Goal: Information Seeking & Learning: Find contact information

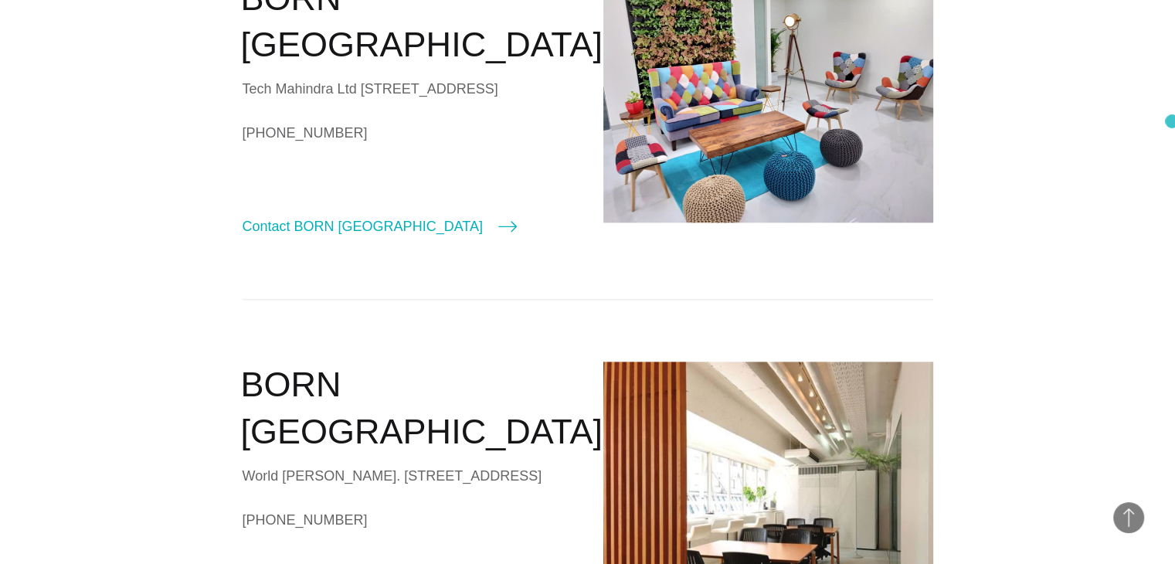
scroll to position [1718, 0]
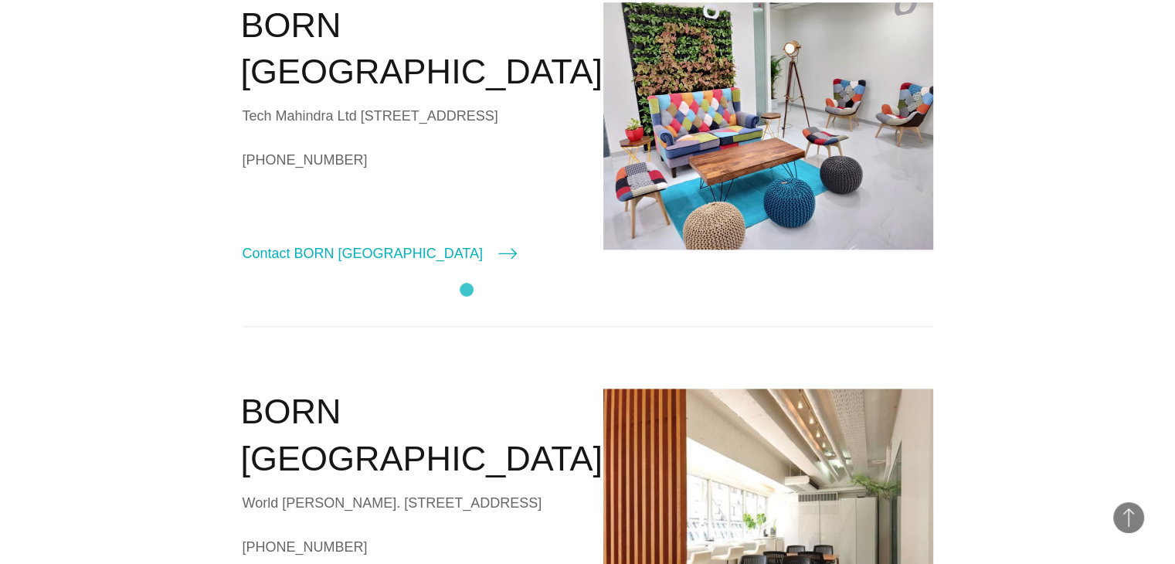
drag, startPoint x: 241, startPoint y: 223, endPoint x: 467, endPoint y: 290, distance: 235.5
copy div "Tech Mahindra Ltd [STREET_ADDRESS]"
drag, startPoint x: 243, startPoint y: 172, endPoint x: 473, endPoint y: 291, distance: 259.2
click at [473, 265] on div "BORN [GEOGRAPHIC_DATA] Tech Mahindra Ltd [STREET_ADDRESS] [PHONE_NUMBER] Contac…" at bounding box center [408, 133] width 330 height 263
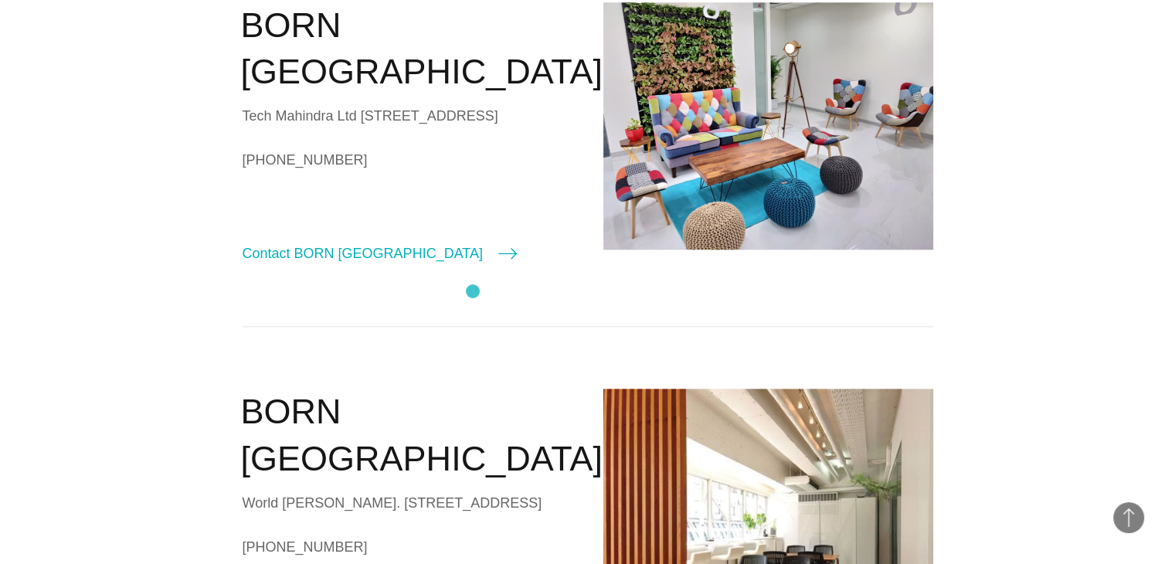
copy div "BORN Bangalore Tech Mahindra Ltd [STREET_ADDRESS]"
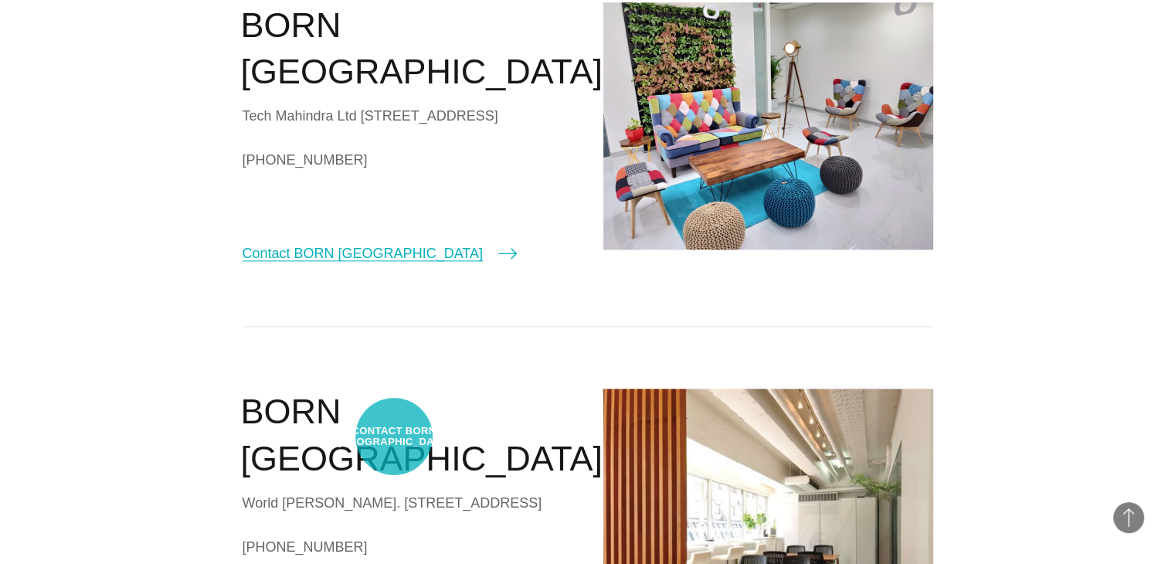
click at [394, 264] on link "Contact BORN [GEOGRAPHIC_DATA]" at bounding box center [380, 254] width 274 height 22
select select "*********"
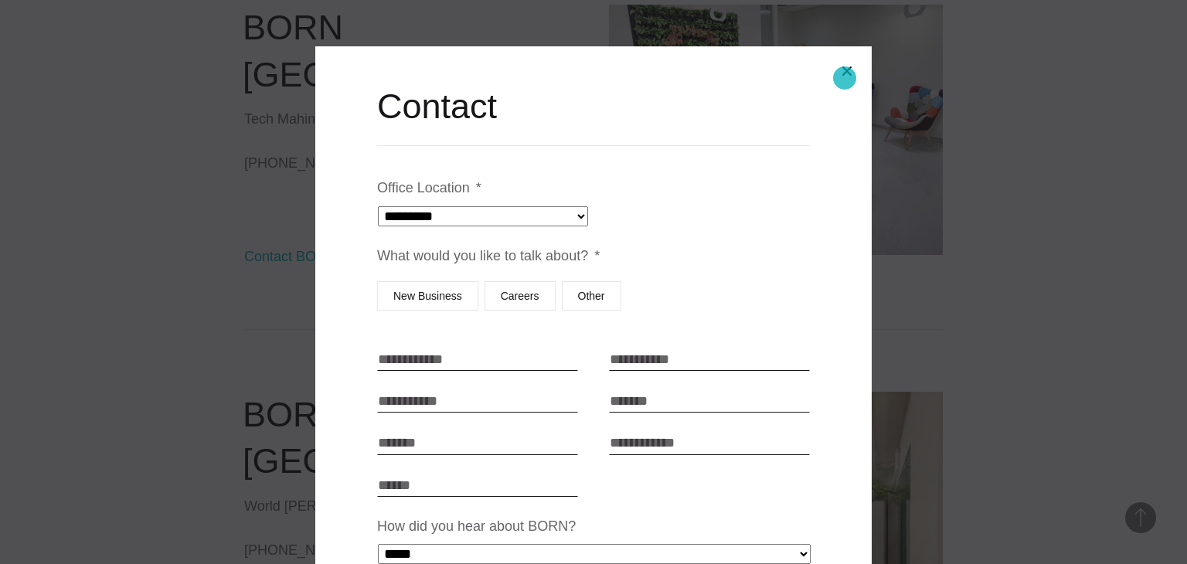
click at [845, 78] on button "Close modal" at bounding box center [846, 71] width 37 height 37
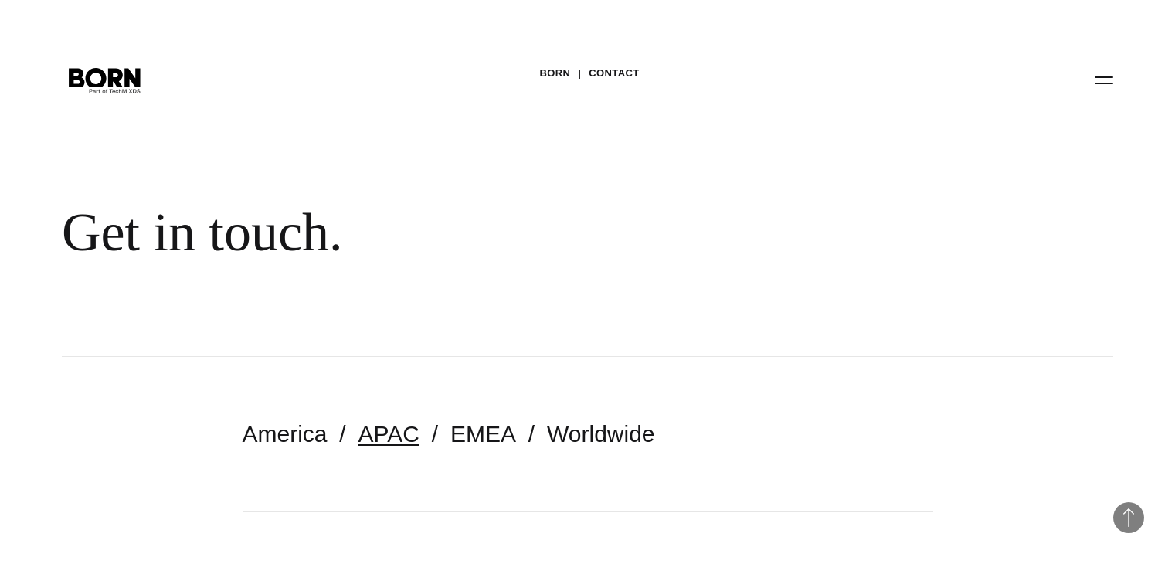
scroll to position [1718, 0]
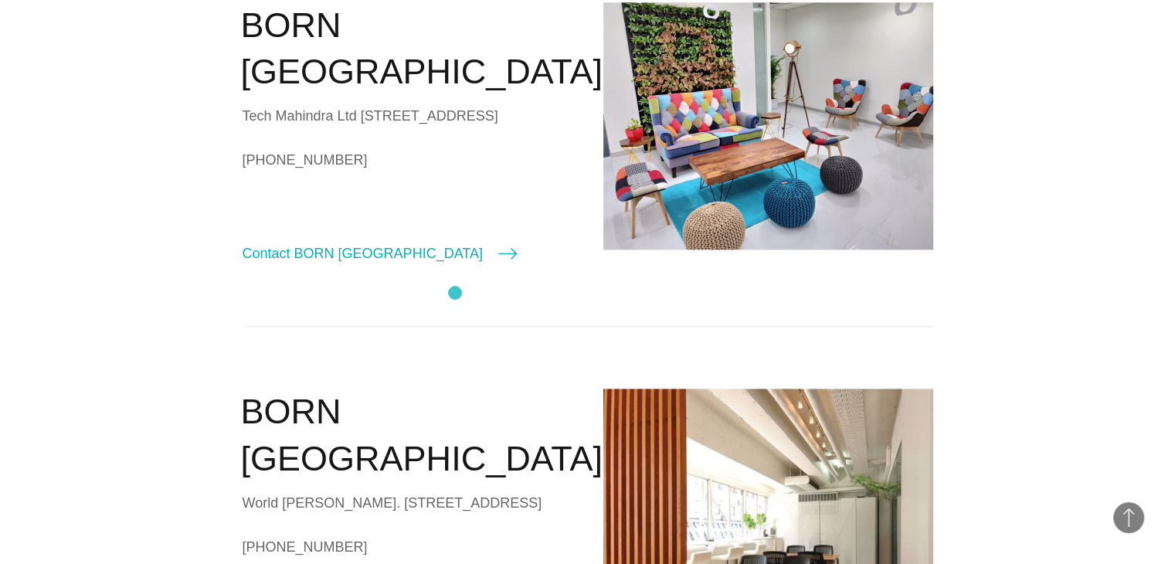
drag, startPoint x: 246, startPoint y: 172, endPoint x: 471, endPoint y: 293, distance: 255.2
click at [471, 265] on div "BORN [GEOGRAPHIC_DATA] Tech Mahindra Ltd [STREET_ADDRESS] [PHONE_NUMBER] Contac…" at bounding box center [408, 133] width 330 height 263
copy div "BORN Bangalore Tech Mahindra Ltd [STREET_ADDRESS]"
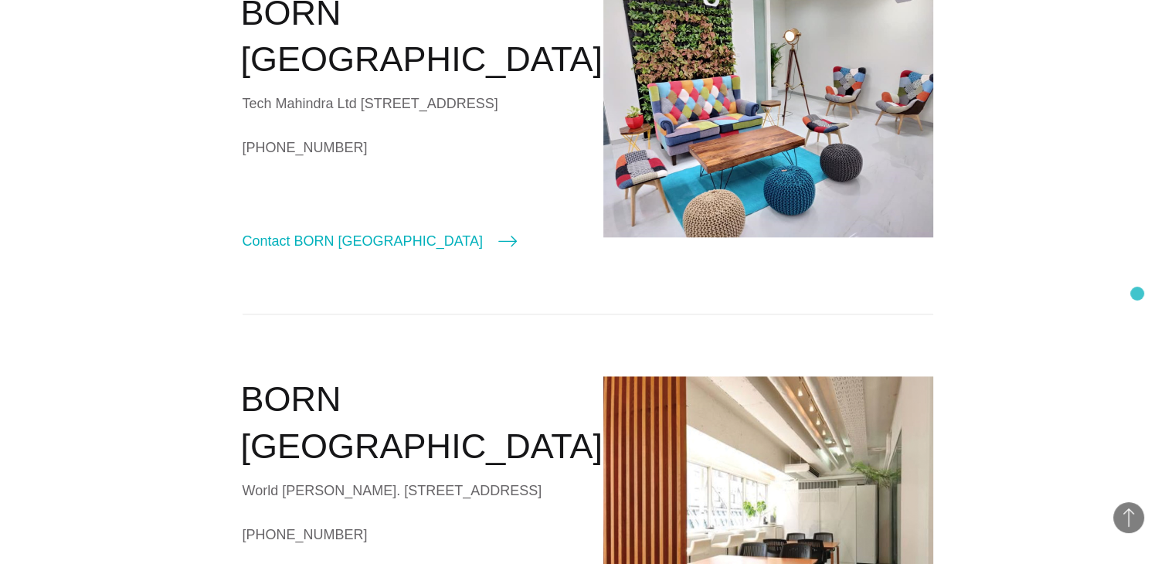
scroll to position [1726, 0]
